Goal: Information Seeking & Learning: Learn about a topic

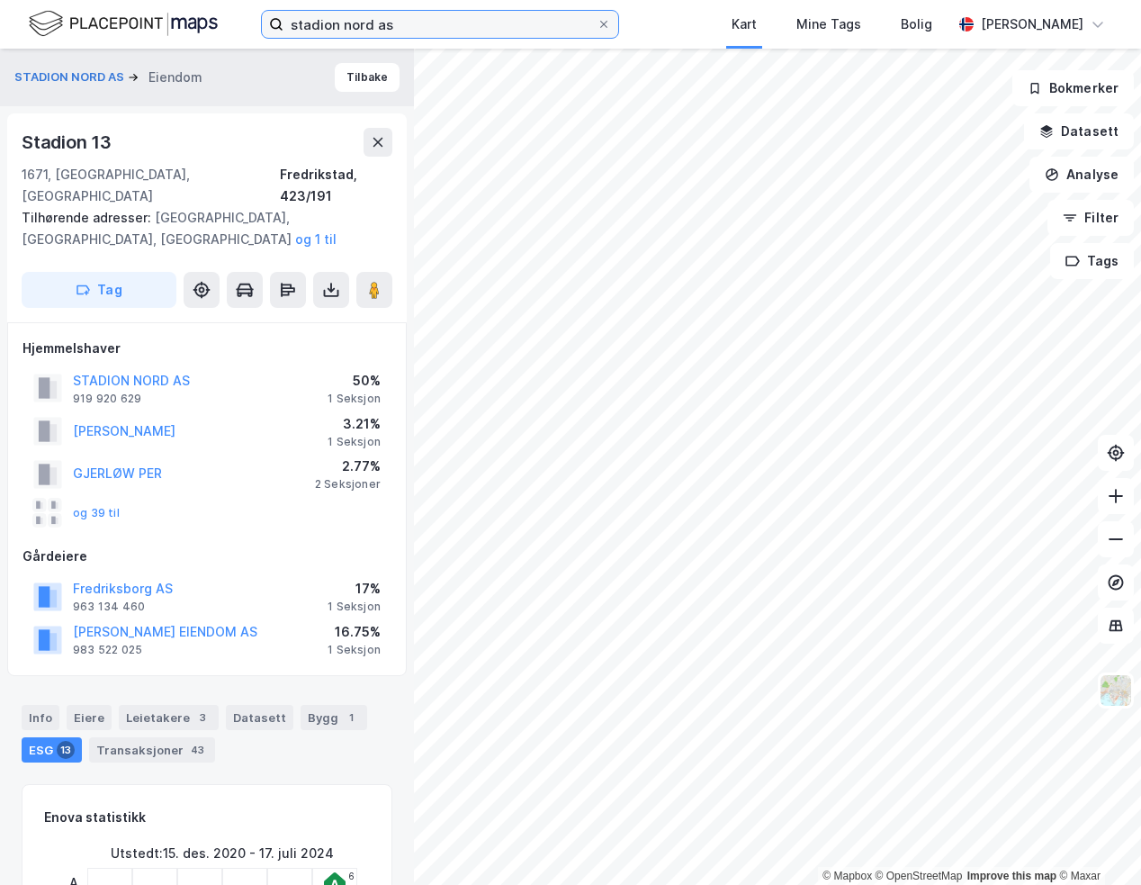
click at [389, 20] on input "stadion nord as" at bounding box center [439, 24] width 313 height 27
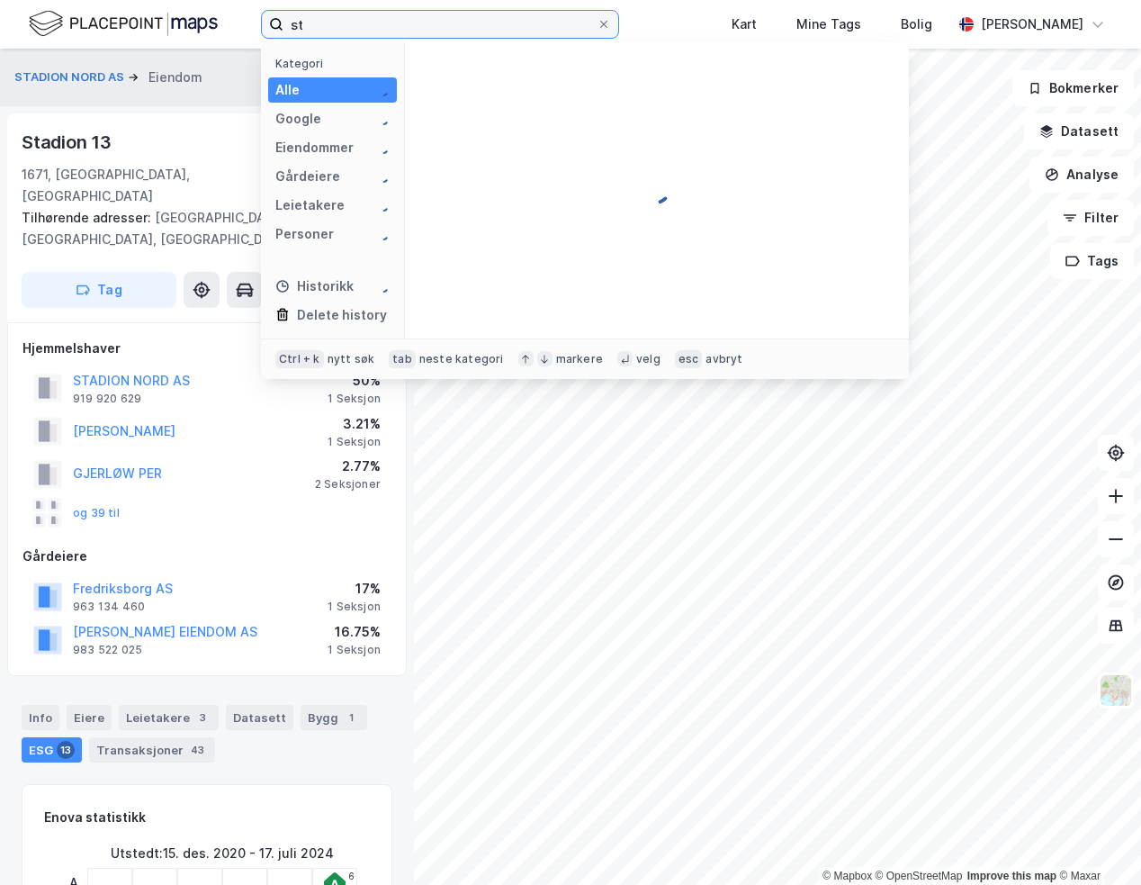
type input "s"
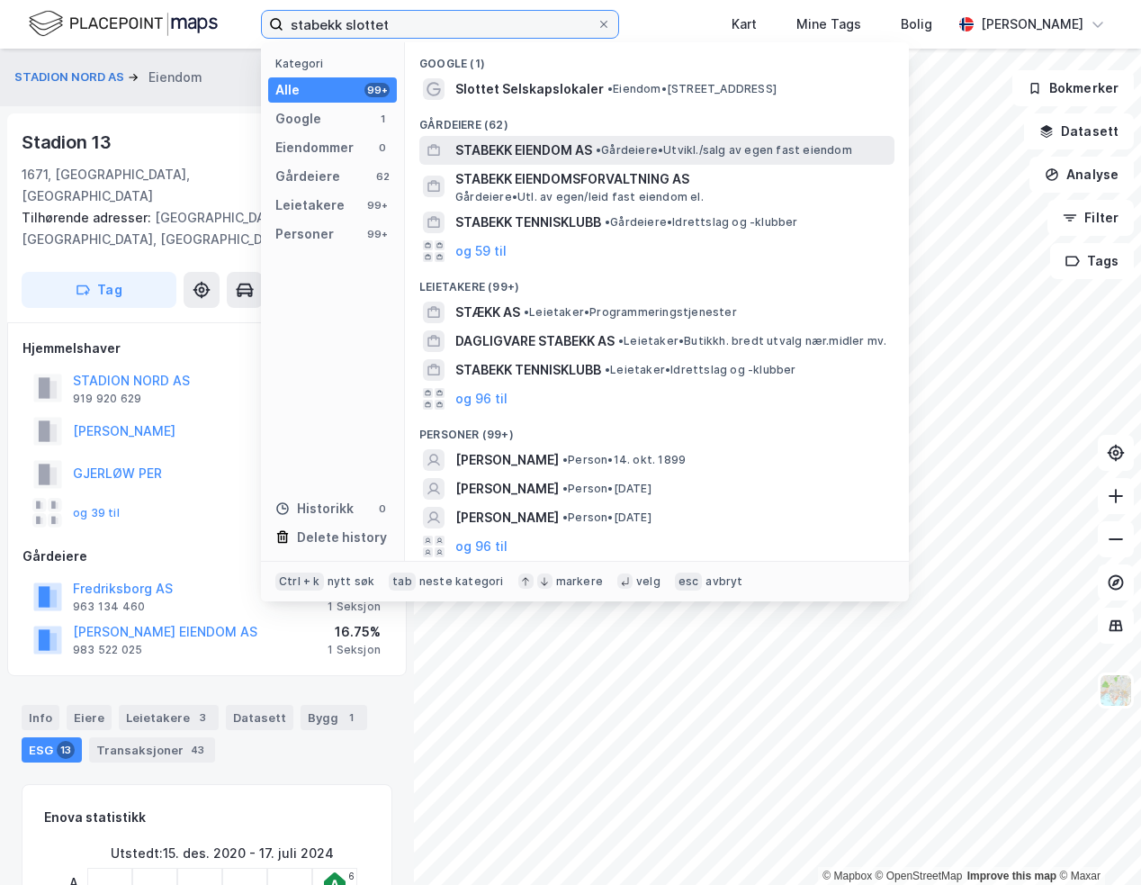
type input "stabekk slottet"
click at [521, 150] on span "STABEKK EIENDOM AS" at bounding box center [523, 150] width 137 height 22
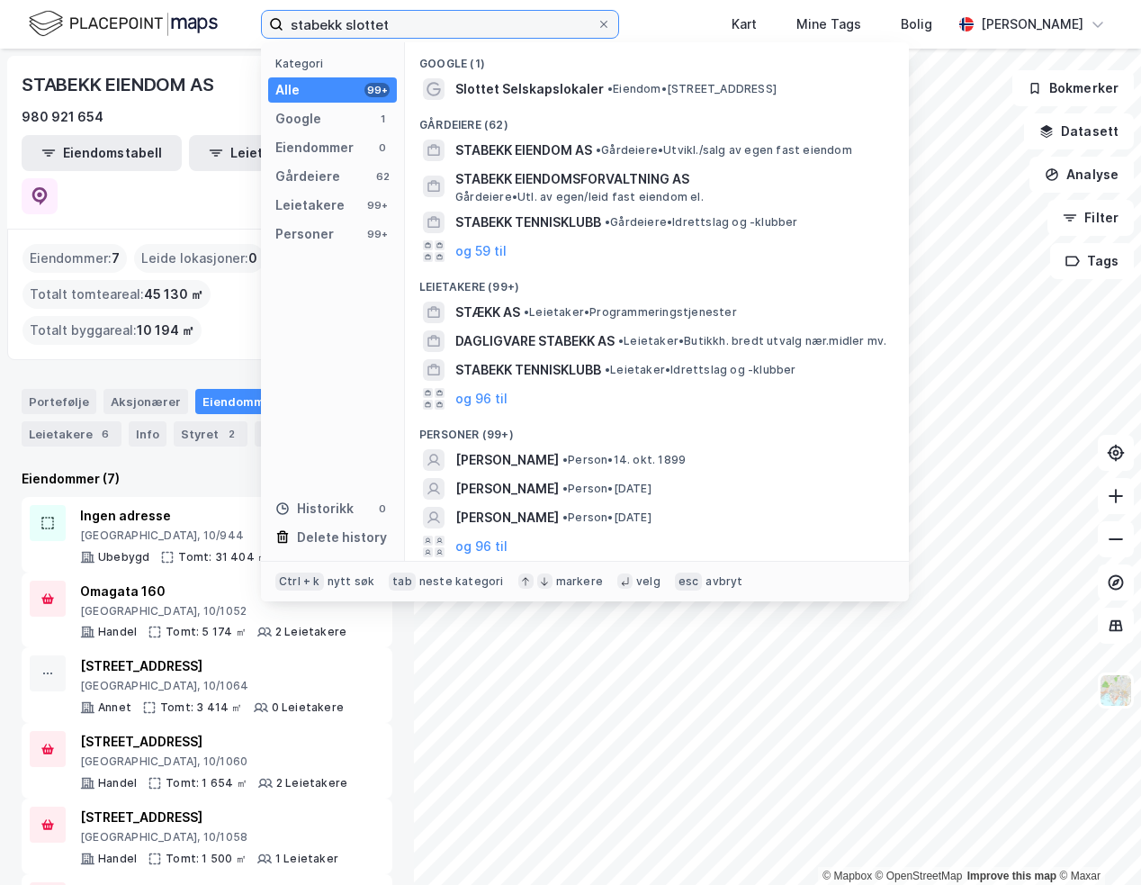
click at [414, 23] on input "stabekk slottet" at bounding box center [439, 24] width 313 height 27
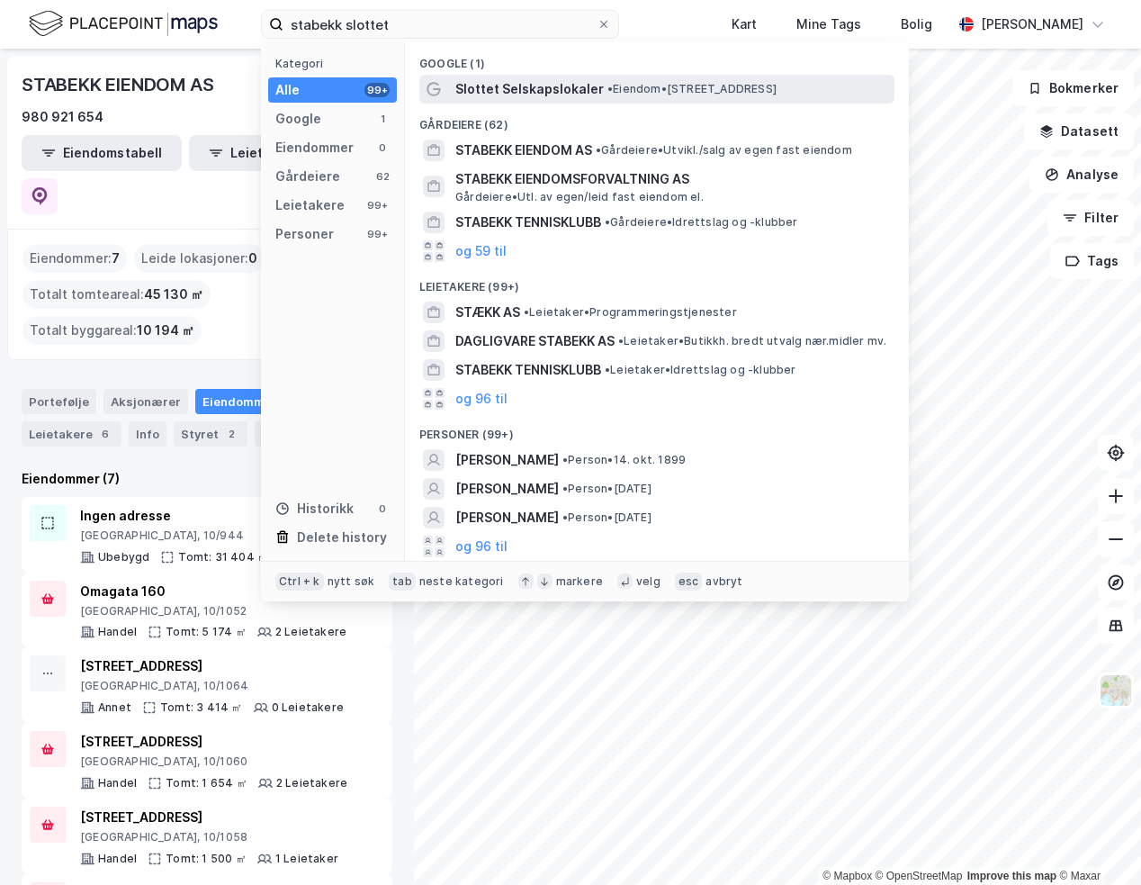
click at [558, 85] on span "Slottet Selskapslokaler" at bounding box center [529, 89] width 148 height 22
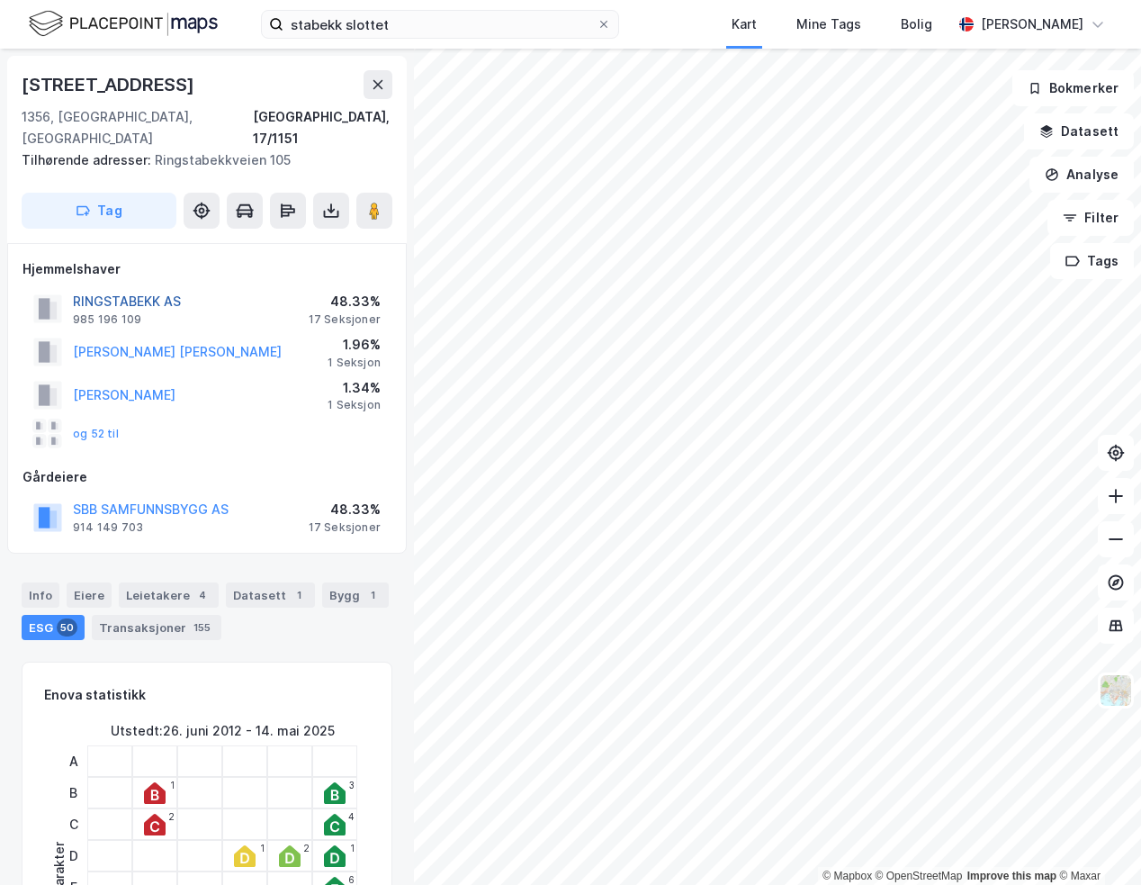
click at [0, 0] on button "RINGSTABEKK AS" at bounding box center [0, 0] width 0 height 0
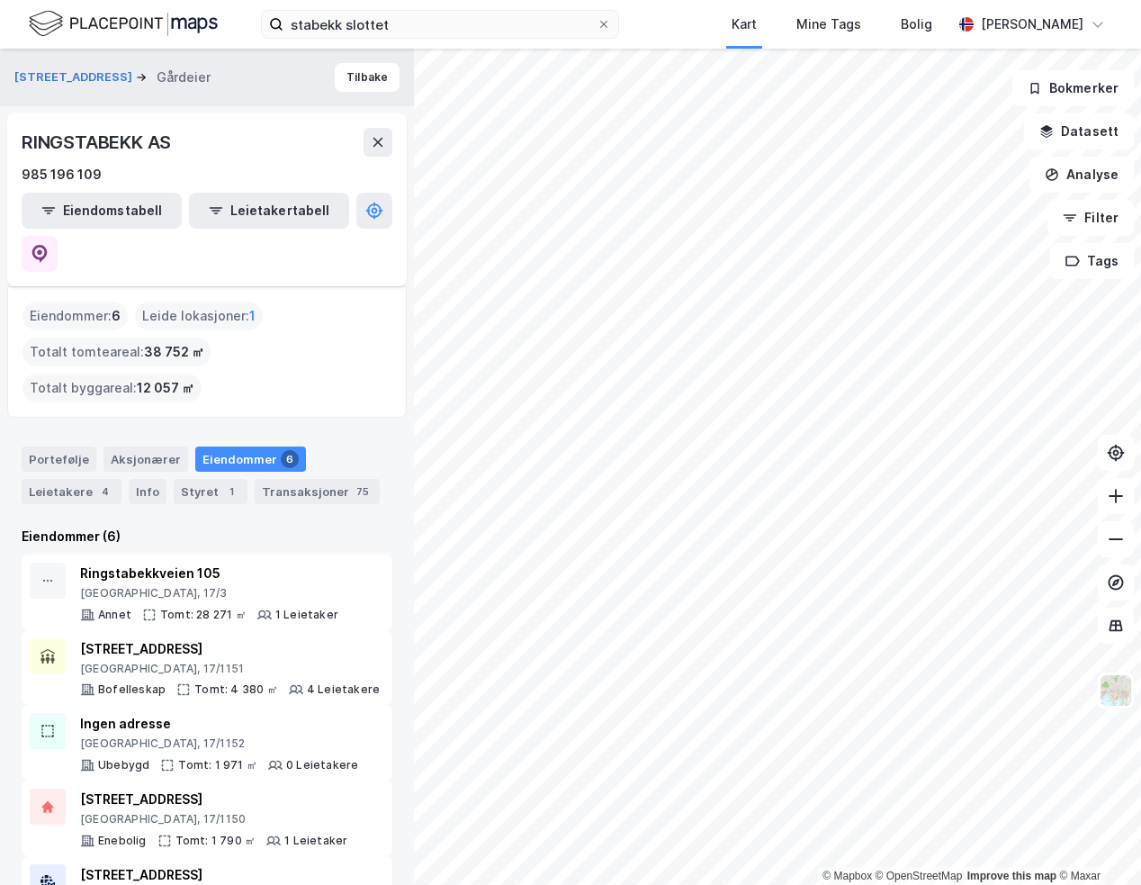
scroll to position [65, 0]
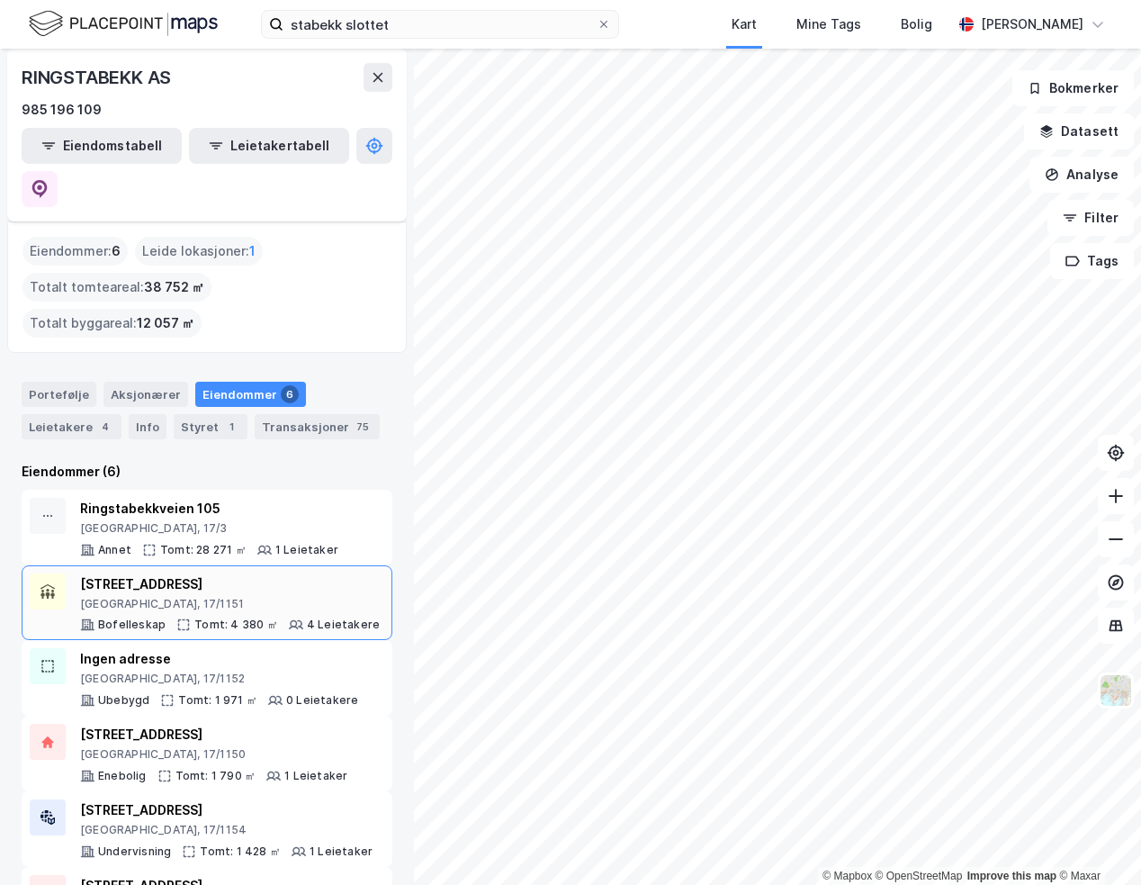
click at [164, 617] on div "Bofelleskap Tomt: 4 380 ㎡ 4 Leietakere" at bounding box center [230, 624] width 300 height 14
